Goal: Information Seeking & Learning: Learn about a topic

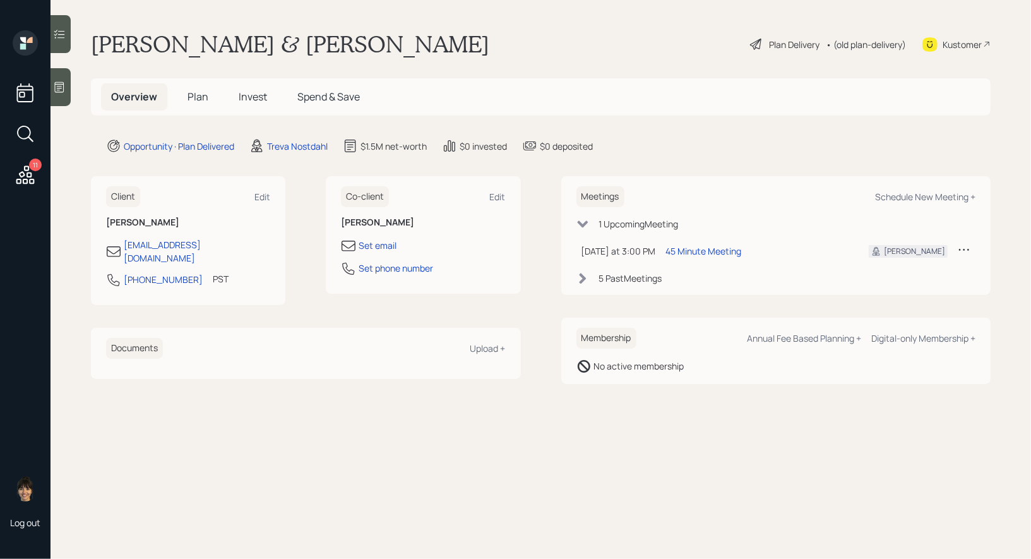
click at [197, 92] on span "Plan" at bounding box center [197, 97] width 21 height 14
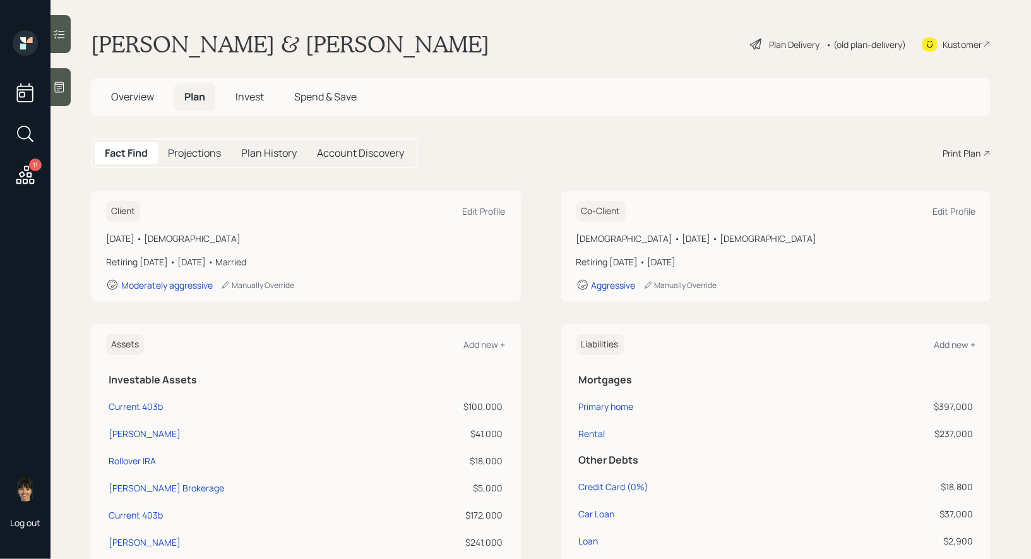
click at [256, 95] on span "Invest" at bounding box center [249, 97] width 28 height 14
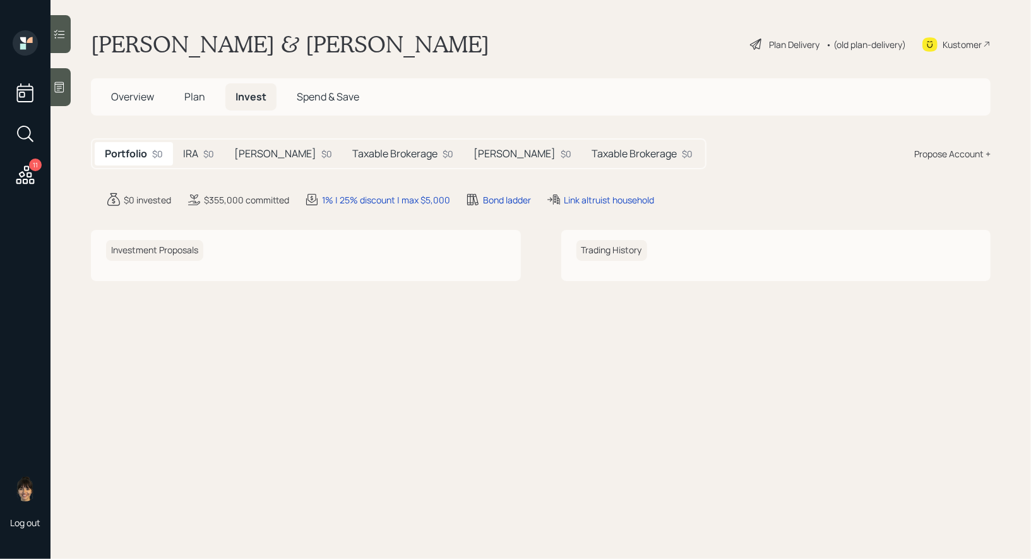
click at [352, 155] on h5 "Taxable Brokerage" at bounding box center [394, 154] width 85 height 12
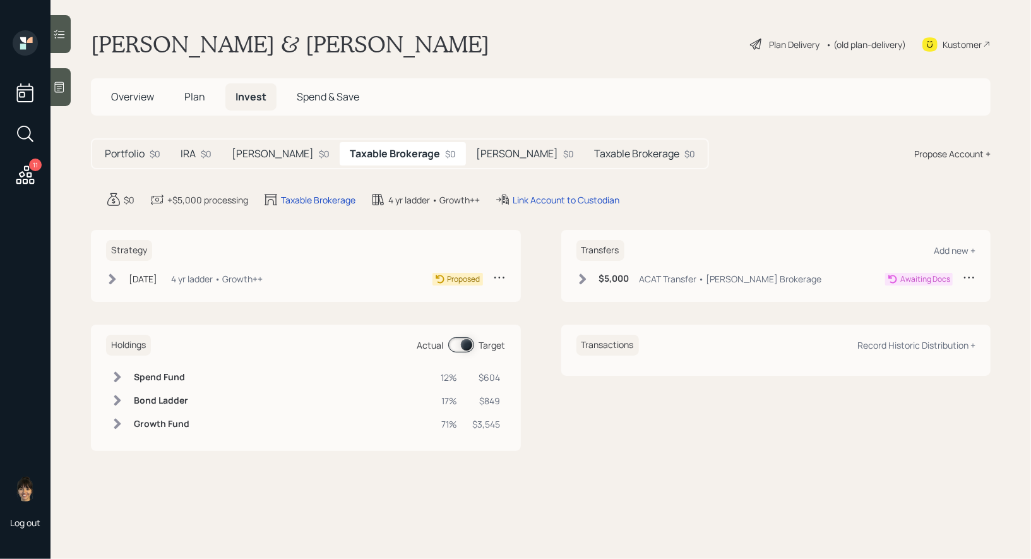
click at [769, 47] on div "Plan Delivery" at bounding box center [794, 44] width 50 height 13
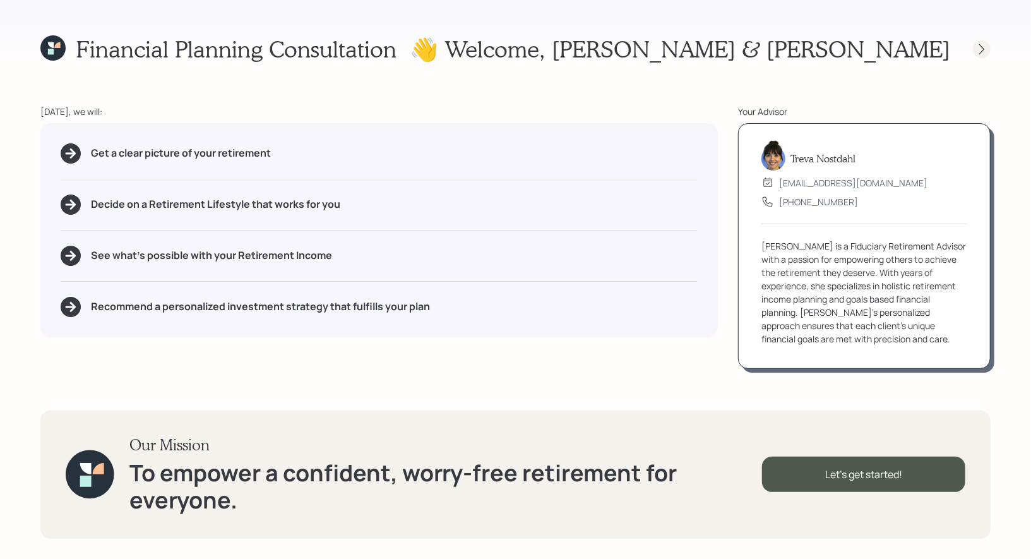
click at [983, 47] on icon at bounding box center [981, 49] width 13 height 13
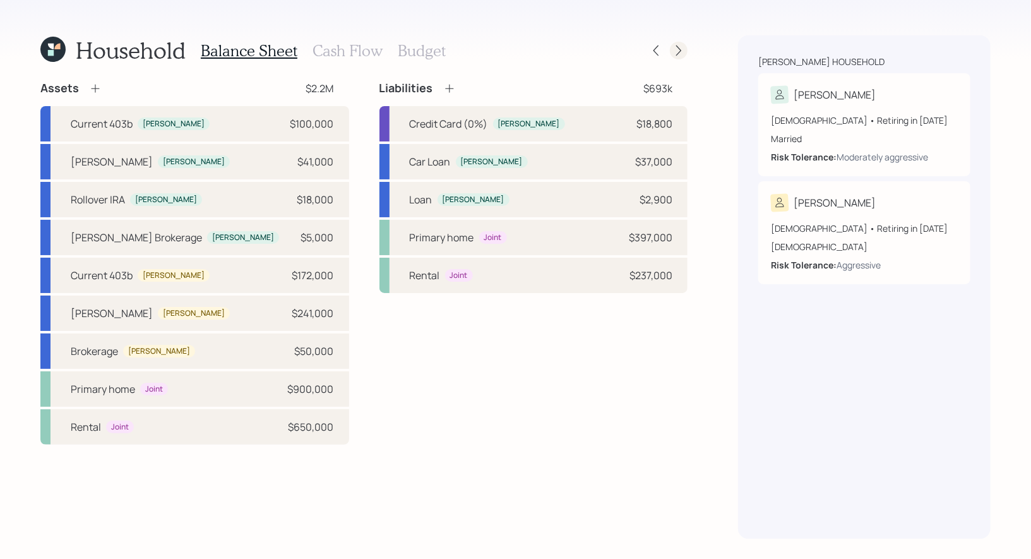
click at [676, 47] on icon at bounding box center [678, 50] width 13 height 13
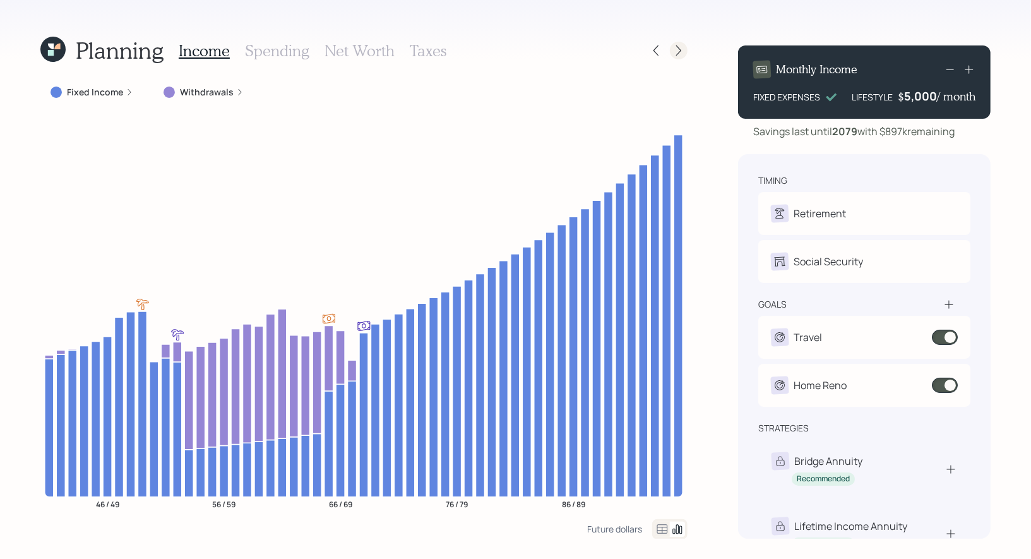
click at [679, 52] on icon at bounding box center [678, 50] width 5 height 11
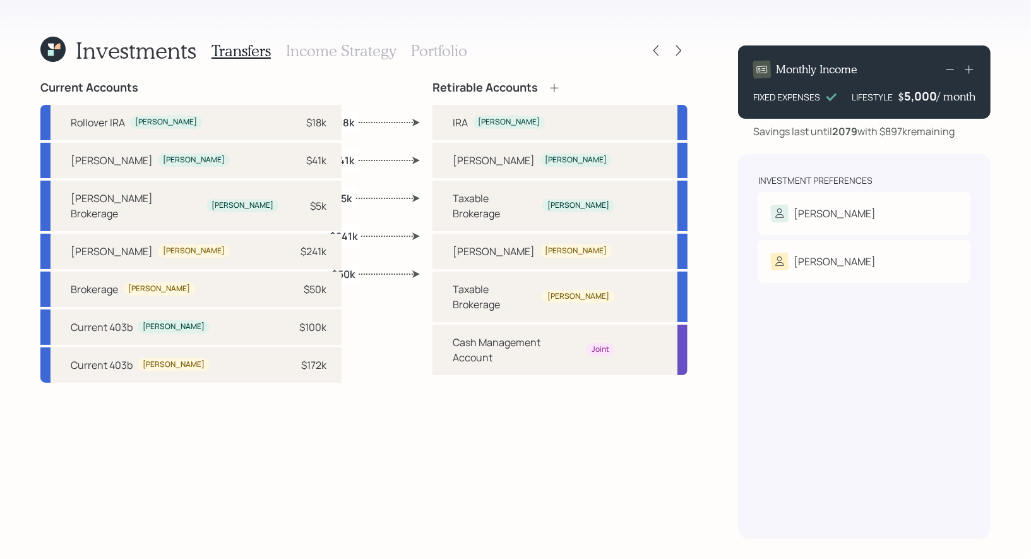
click at [679, 52] on icon at bounding box center [678, 50] width 5 height 11
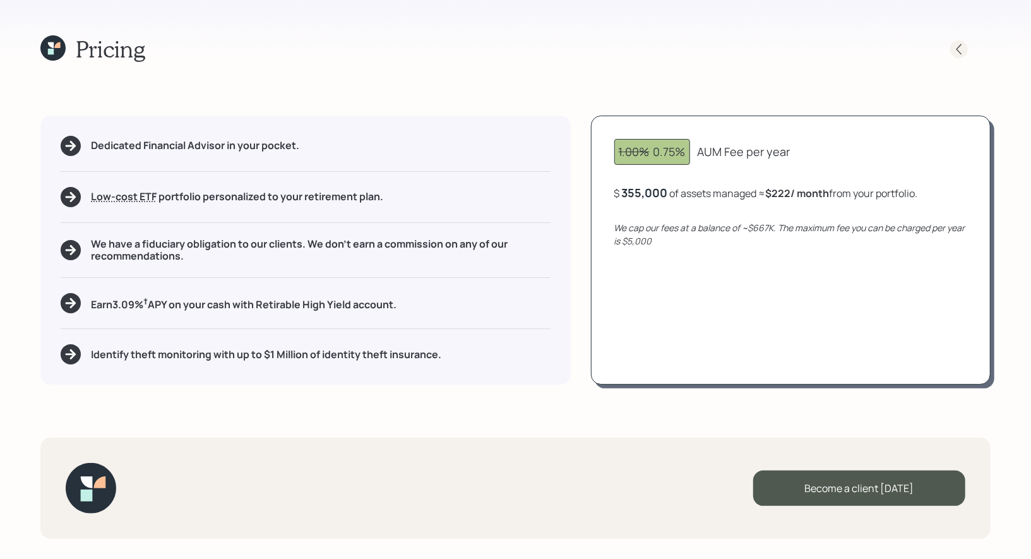
click at [957, 50] on icon at bounding box center [958, 49] width 13 height 13
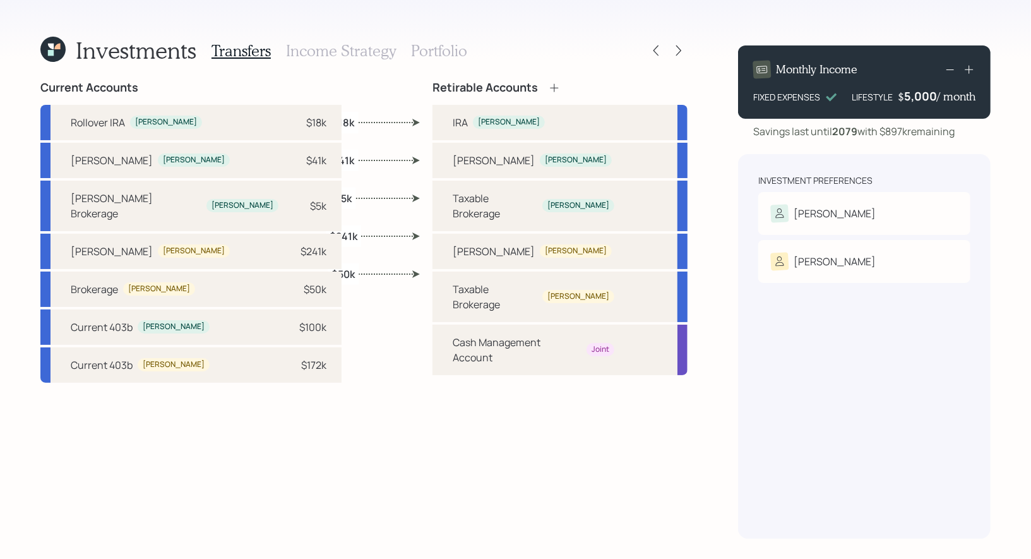
click at [423, 50] on h3 "Portfolio" at bounding box center [439, 51] width 56 height 18
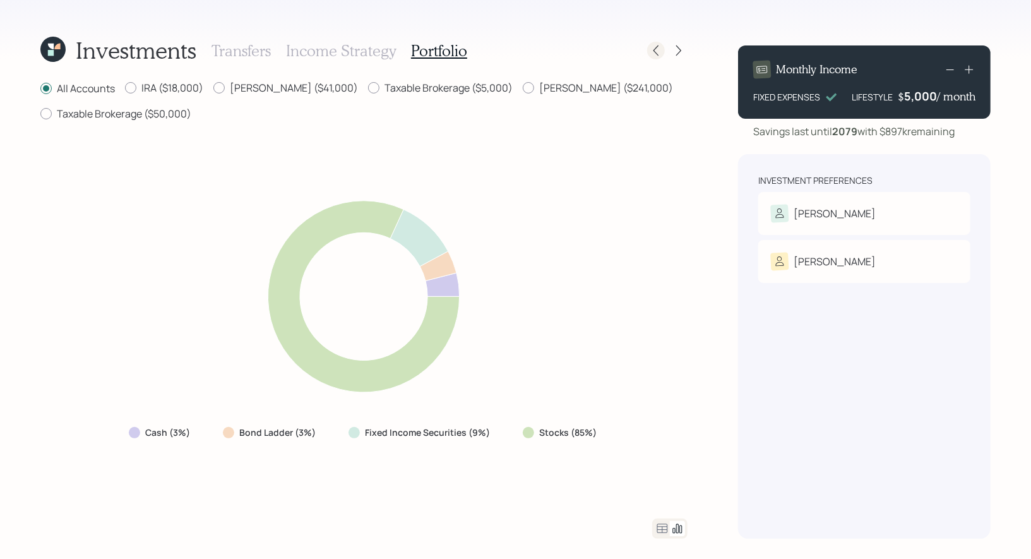
click at [655, 52] on icon at bounding box center [655, 50] width 5 height 11
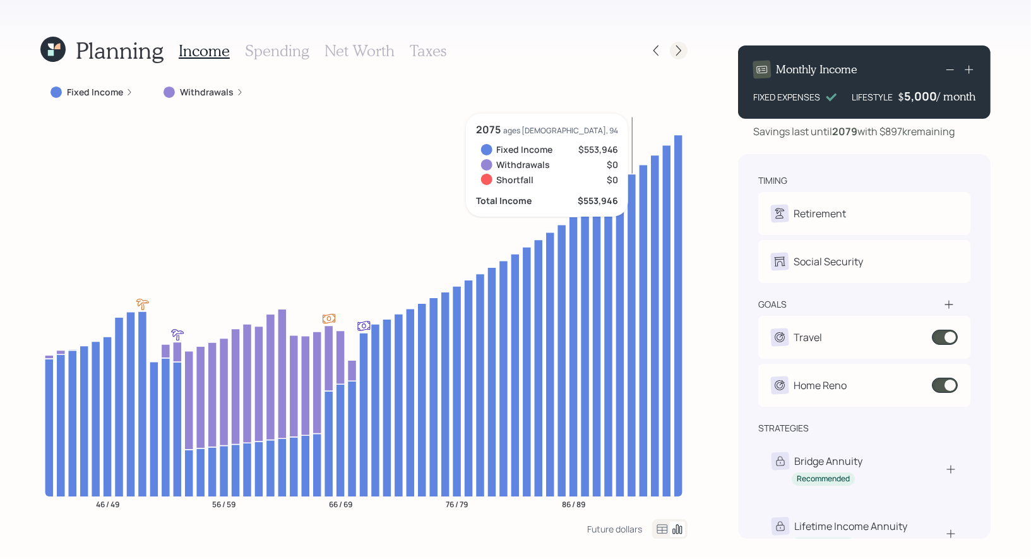
click at [680, 52] on icon at bounding box center [678, 50] width 13 height 13
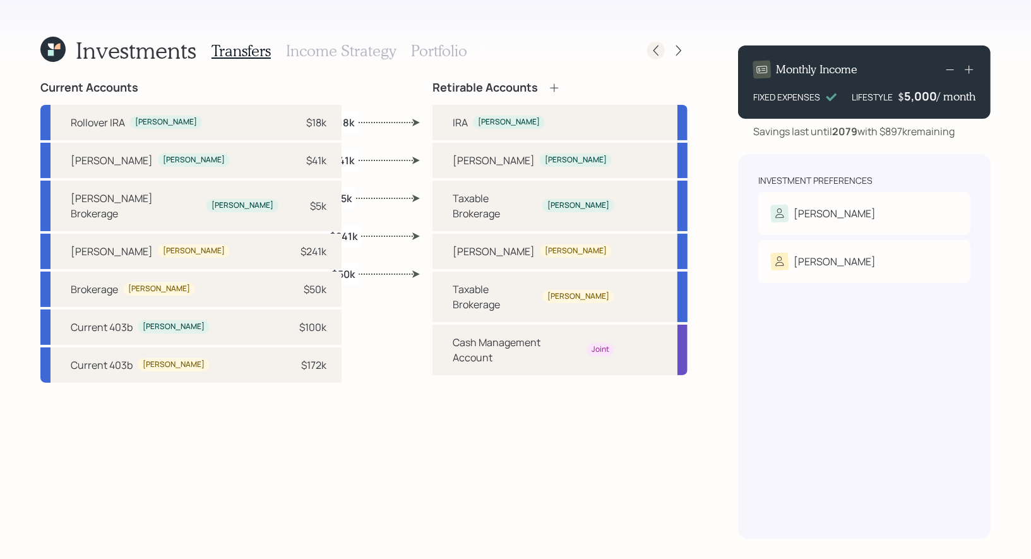
click at [659, 56] on icon at bounding box center [655, 50] width 13 height 13
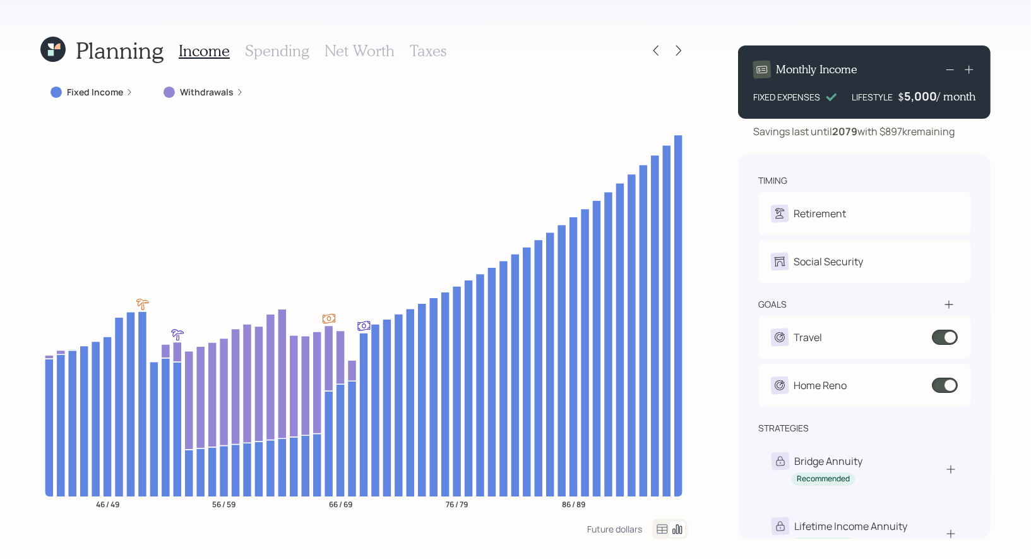
click at [341, 50] on h3 "Net Worth" at bounding box center [359, 51] width 70 height 18
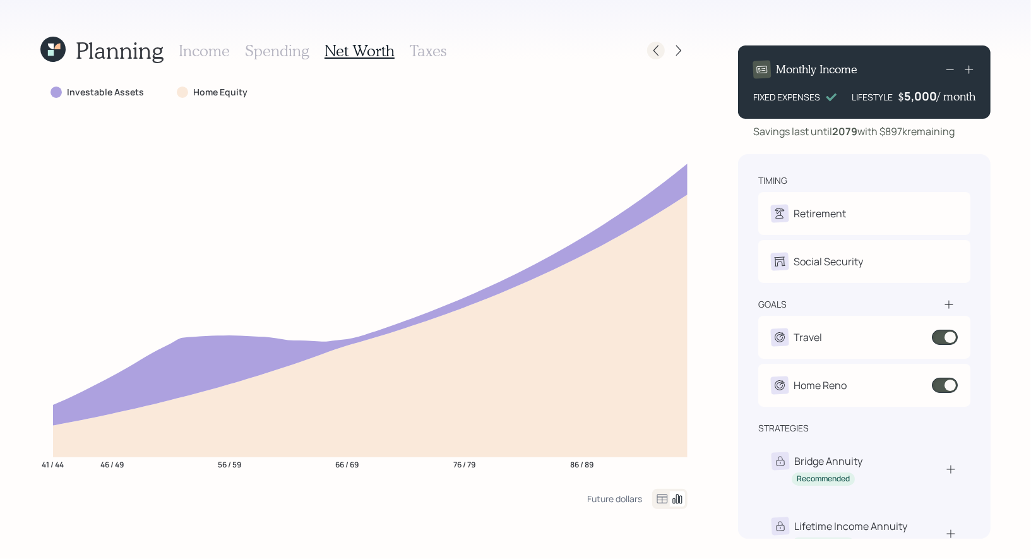
click at [653, 49] on icon at bounding box center [655, 50] width 13 height 13
